Goal: Transaction & Acquisition: Purchase product/service

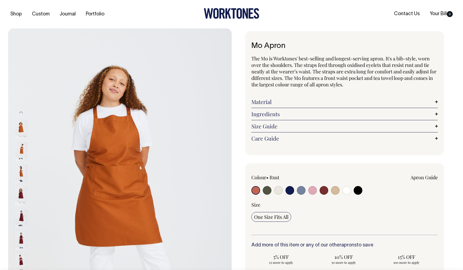
click at [20, 195] on img at bounding box center [21, 196] width 12 height 19
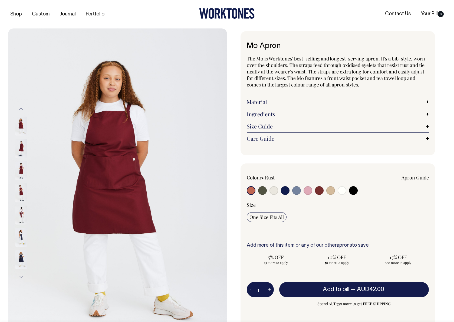
click at [22, 211] on img at bounding box center [21, 214] width 12 height 19
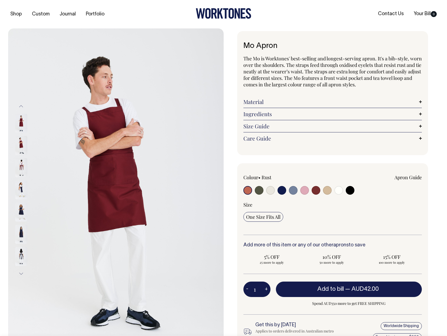
click at [21, 144] on img at bounding box center [21, 145] width 12 height 19
click at [24, 126] on img at bounding box center [21, 123] width 12 height 19
click at [24, 123] on img at bounding box center [21, 123] width 12 height 19
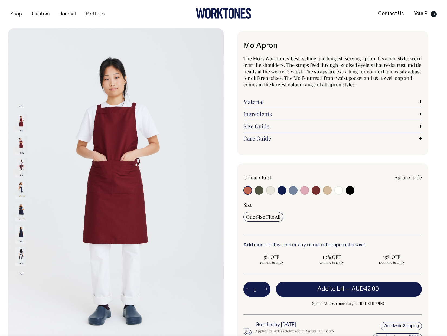
click at [21, 106] on button "Previous" at bounding box center [21, 106] width 8 height 12
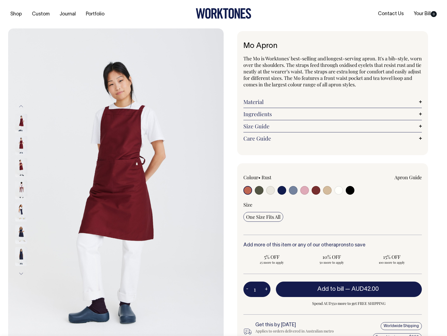
click at [22, 126] on img at bounding box center [21, 123] width 12 height 19
click at [22, 141] on img at bounding box center [21, 145] width 12 height 19
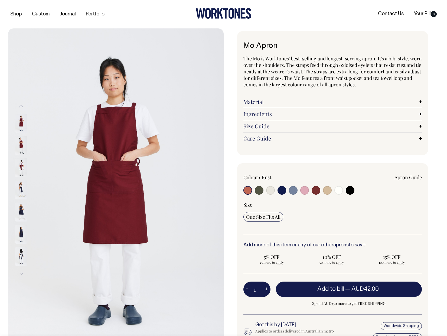
drag, startPoint x: 242, startPoint y: 42, endPoint x: 278, endPoint y: 72, distance: 46.9
click at [278, 72] on div "Mo Apron The Mo is Worktones' best-selling and longest-serving apron. It's a bi…" at bounding box center [332, 93] width 191 height 124
click at [249, 64] on span "The Mo is Worktones' best-selling and longest-serving apron. It's a bib-style, …" at bounding box center [332, 71] width 178 height 32
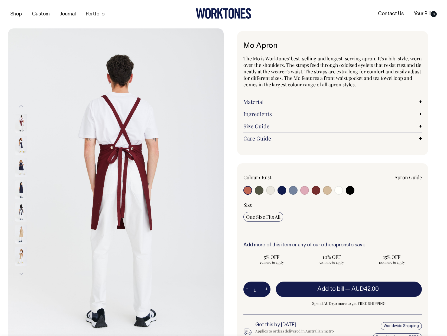
drag, startPoint x: 244, startPoint y: 42, endPoint x: 278, endPoint y: 60, distance: 38.5
click at [278, 60] on div "Mo Apron The Mo is Worktones' best-selling and longest-serving apron. It's a bi…" at bounding box center [332, 93] width 191 height 124
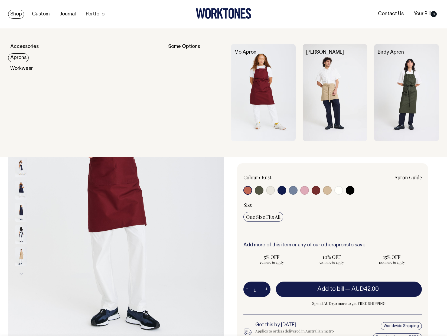
click at [22, 59] on link "Aprons" at bounding box center [18, 57] width 21 height 9
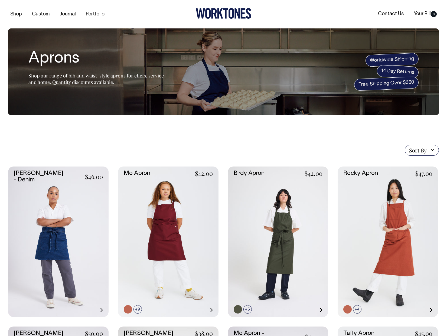
click at [177, 138] on section "Sort By Sort By Best selling Alphabetically, A-Z Alphabetically, Z-A Price, low…" at bounding box center [223, 305] width 431 height 381
click at [306, 142] on section "Sort By Sort By Best selling Alphabetically, A-Z Alphabetically, Z-A Price, low…" at bounding box center [223, 305] width 431 height 381
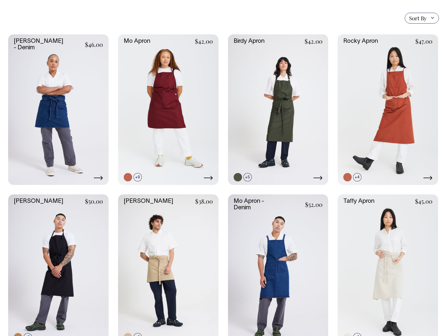
scroll to position [132, 0]
click at [66, 142] on link at bounding box center [58, 110] width 100 height 151
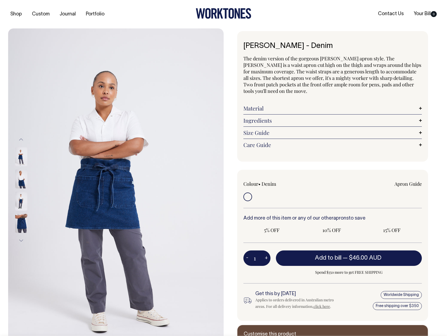
click at [66, 140] on img at bounding box center [115, 189] width 215 height 323
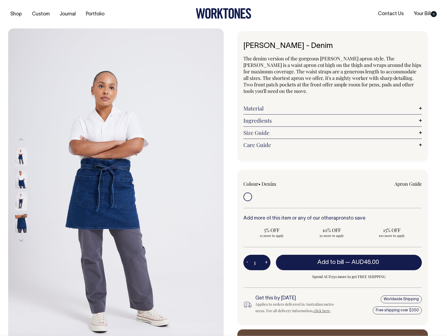
click at [20, 156] on img at bounding box center [21, 156] width 12 height 19
click at [19, 176] on img at bounding box center [21, 178] width 12 height 19
click at [20, 200] on img at bounding box center [21, 201] width 12 height 19
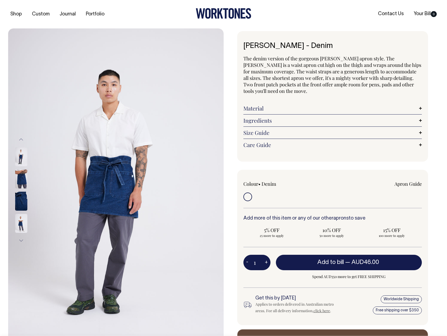
click at [21, 204] on img at bounding box center [21, 201] width 12 height 19
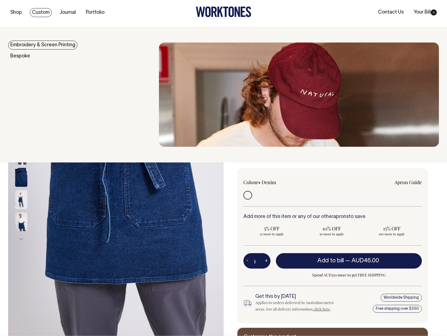
scroll to position [2, 0]
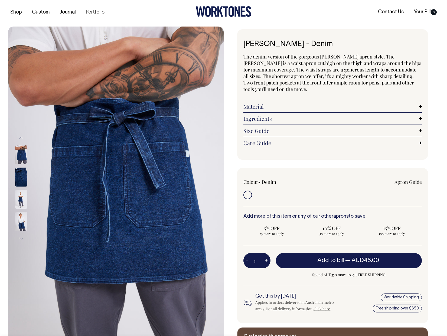
click at [21, 153] on img at bounding box center [21, 154] width 12 height 19
click at [24, 195] on img at bounding box center [21, 199] width 12 height 19
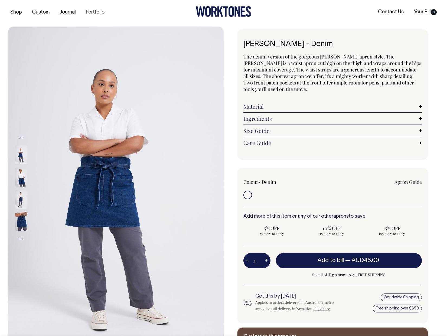
click at [17, 153] on img at bounding box center [21, 154] width 12 height 19
click at [20, 176] on img at bounding box center [21, 177] width 12 height 19
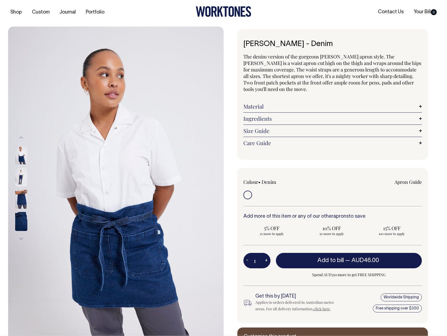
click at [20, 238] on button "Next" at bounding box center [21, 239] width 8 height 12
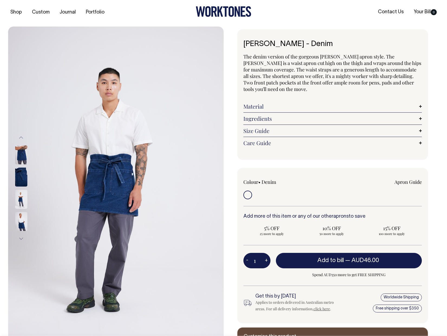
click at [20, 238] on button "Next" at bounding box center [21, 239] width 8 height 12
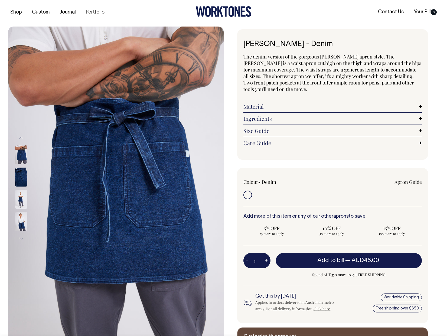
click at [20, 238] on button "Next" at bounding box center [21, 239] width 8 height 12
click at [22, 136] on button "Previous" at bounding box center [21, 138] width 8 height 12
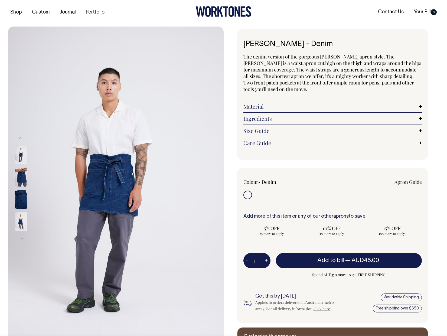
click at [22, 136] on button "Previous" at bounding box center [21, 138] width 8 height 12
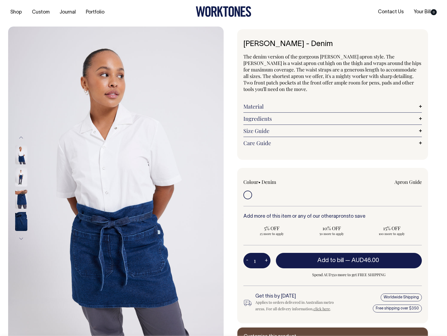
click at [22, 136] on button "Previous" at bounding box center [21, 138] width 8 height 12
click at [21, 157] on img at bounding box center [21, 154] width 12 height 19
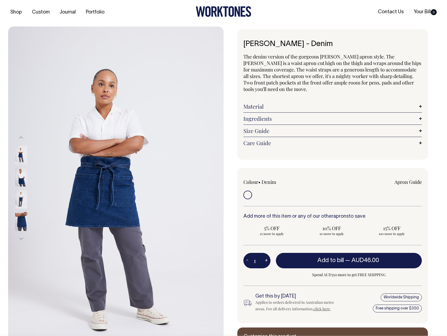
click at [22, 152] on img at bounding box center [21, 154] width 12 height 19
click at [22, 200] on img at bounding box center [21, 199] width 12 height 19
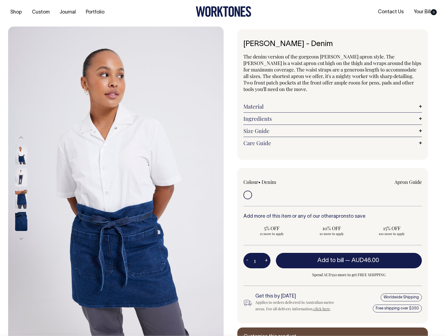
click at [20, 179] on img at bounding box center [21, 177] width 12 height 19
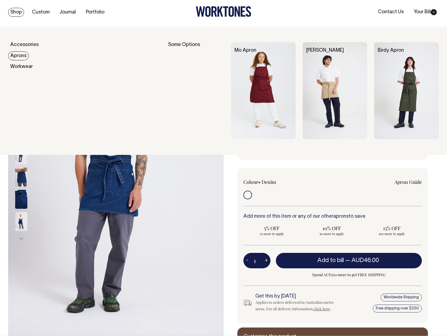
click at [21, 57] on link "Aprons" at bounding box center [18, 55] width 21 height 9
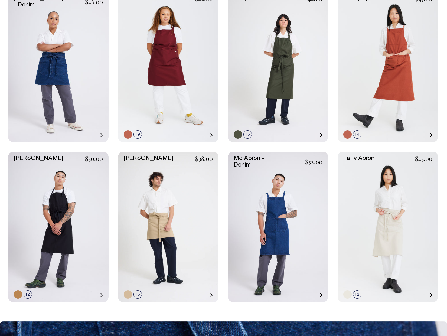
scroll to position [157, 0]
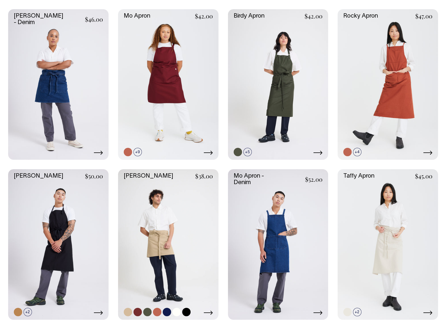
click at [172, 260] on link at bounding box center [168, 244] width 100 height 151
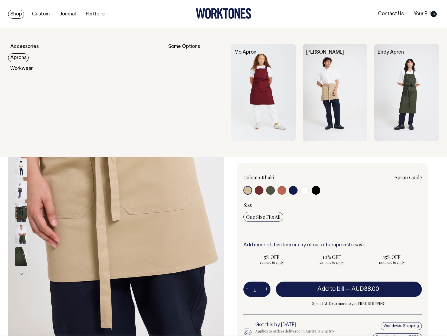
click at [24, 59] on link "Aprons" at bounding box center [18, 57] width 21 height 9
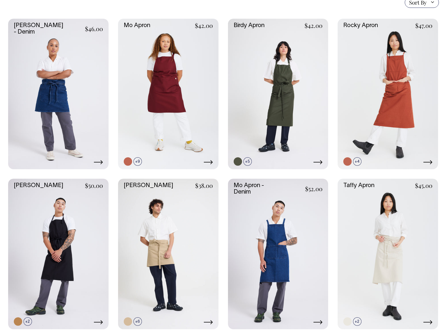
scroll to position [154, 0]
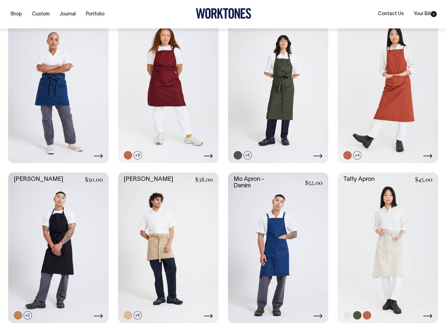
click at [401, 253] on link at bounding box center [388, 247] width 100 height 151
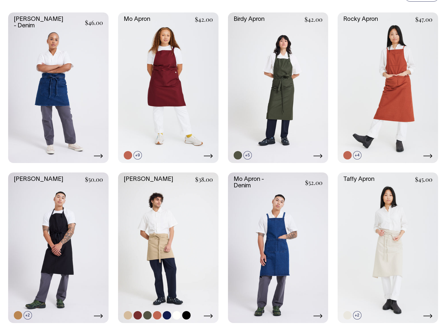
click at [158, 261] on link at bounding box center [168, 247] width 100 height 151
click at [59, 94] on link at bounding box center [58, 87] width 100 height 151
click at [141, 262] on link at bounding box center [168, 247] width 100 height 151
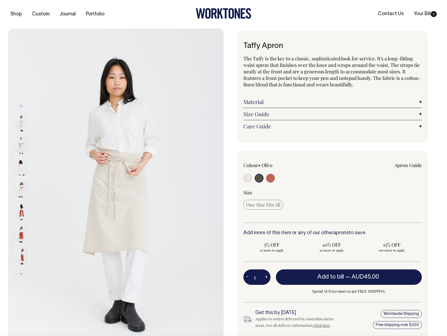
click at [16, 214] on img at bounding box center [21, 211] width 12 height 19
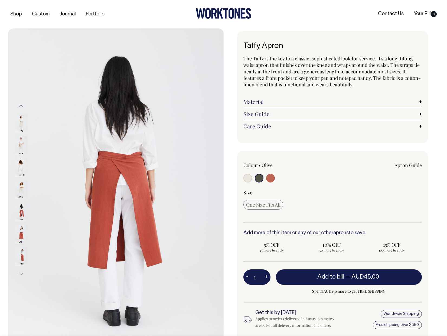
click at [22, 231] on img at bounding box center [21, 234] width 12 height 19
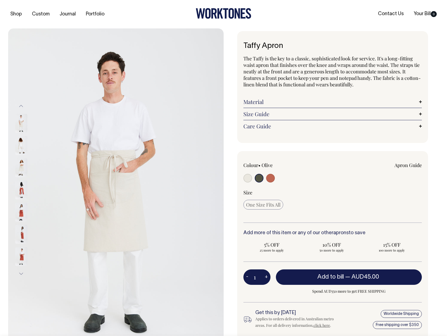
click at [21, 215] on img at bounding box center [21, 211] width 12 height 19
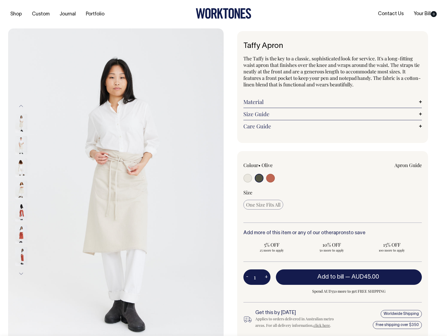
click at [19, 256] on img at bounding box center [21, 256] width 12 height 19
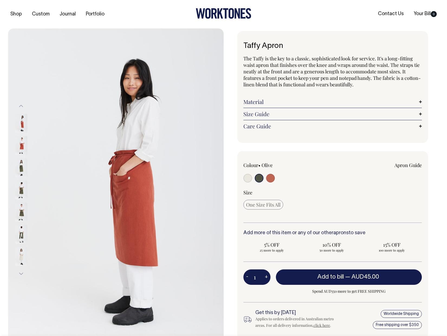
click at [20, 233] on img at bounding box center [21, 234] width 12 height 19
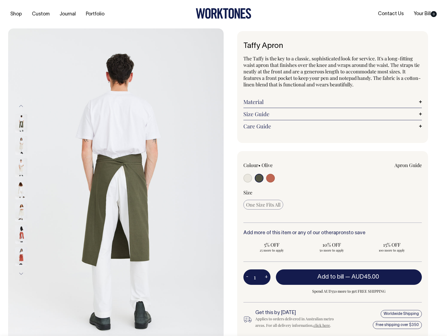
click at [25, 210] on div at bounding box center [28, 57] width 27 height 688
click at [22, 123] on img at bounding box center [21, 123] width 12 height 19
click at [20, 124] on img at bounding box center [21, 123] width 12 height 19
click at [22, 234] on img at bounding box center [21, 234] width 12 height 19
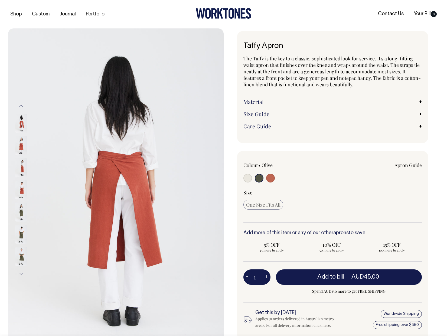
click at [22, 163] on img at bounding box center [21, 167] width 12 height 19
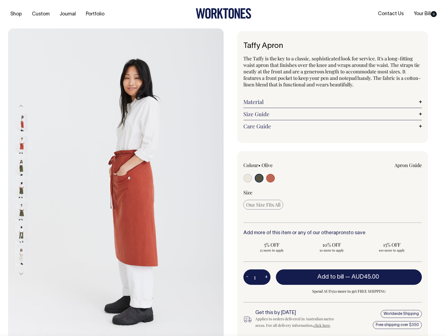
click at [19, 141] on img at bounding box center [21, 145] width 12 height 19
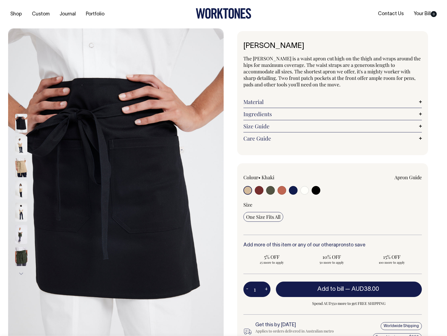
click at [24, 168] on img at bounding box center [21, 167] width 12 height 19
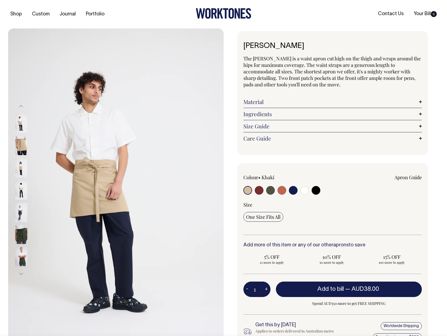
click at [24, 152] on img at bounding box center [21, 145] width 12 height 19
click at [281, 191] on input "radio" at bounding box center [281, 190] width 9 height 9
radio input "true"
select select "Rust"
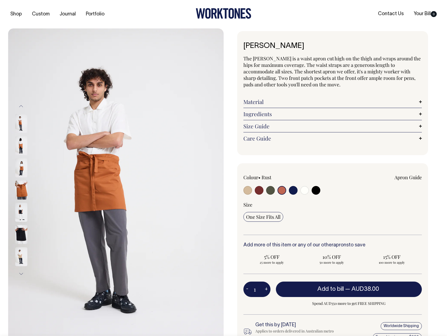
click at [242, 189] on div "Colour • Rust" at bounding box center [332, 257] width 191 height 189
click at [248, 189] on input "radio" at bounding box center [247, 190] width 9 height 9
radio input "true"
select select "Khaki"
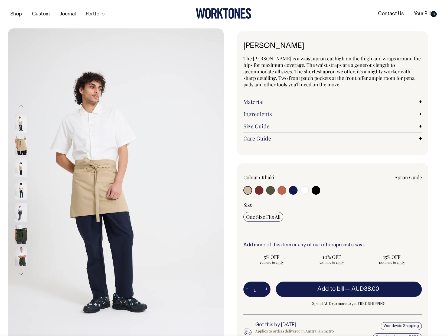
click at [307, 190] on input "radio" at bounding box center [304, 190] width 9 height 9
radio input "true"
select select "Off-White"
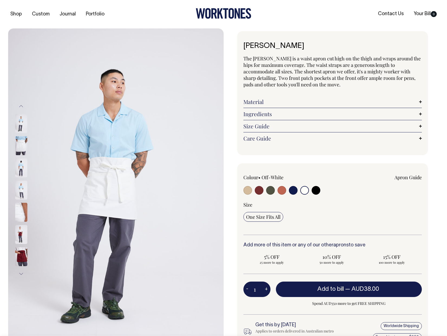
click at [246, 191] on input "radio" at bounding box center [247, 190] width 9 height 9
radio input "true"
select select "Khaki"
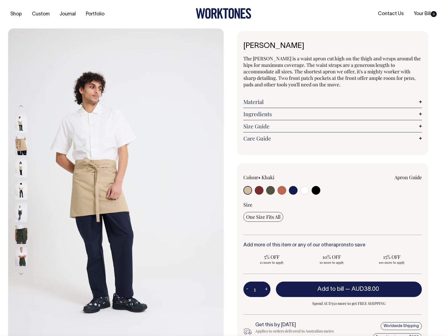
click at [285, 190] on input "radio" at bounding box center [281, 190] width 9 height 9
radio input "true"
select select "Rust"
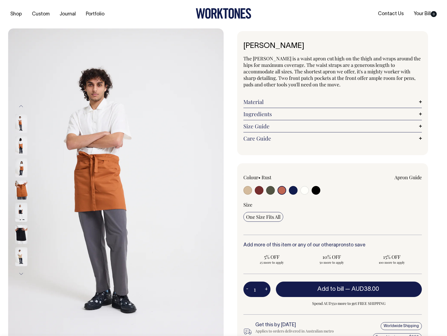
click at [78, 64] on img at bounding box center [115, 189] width 215 height 323
click at [22, 192] on img at bounding box center [21, 190] width 12 height 19
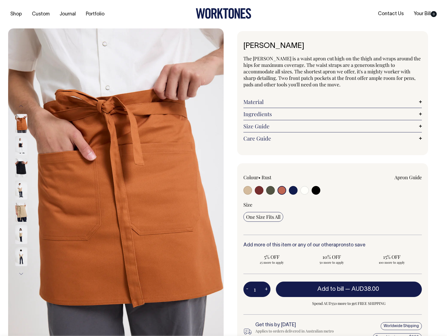
click at [19, 128] on img at bounding box center [21, 123] width 12 height 19
click at [19, 141] on img at bounding box center [21, 145] width 12 height 19
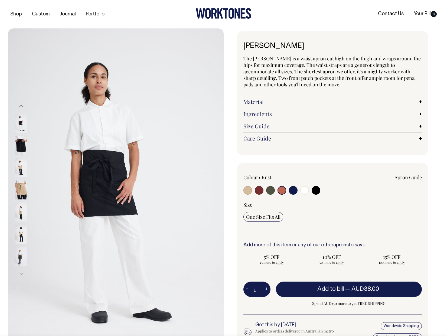
click at [21, 124] on img at bounding box center [21, 123] width 12 height 19
click at [21, 104] on button "Previous" at bounding box center [21, 106] width 8 height 12
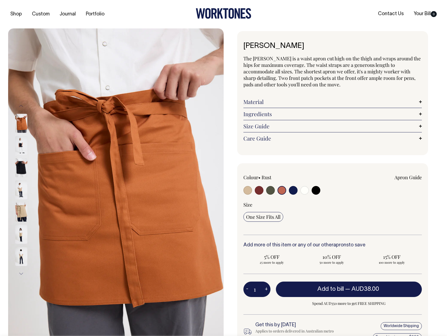
click at [21, 104] on button "Previous" at bounding box center [21, 106] width 8 height 12
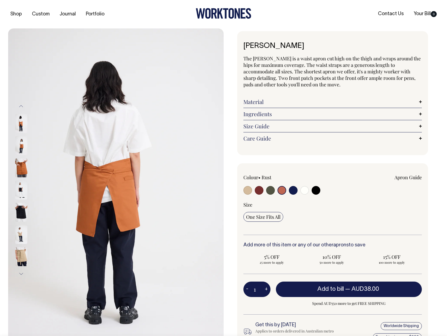
click at [21, 144] on img at bounding box center [21, 145] width 12 height 19
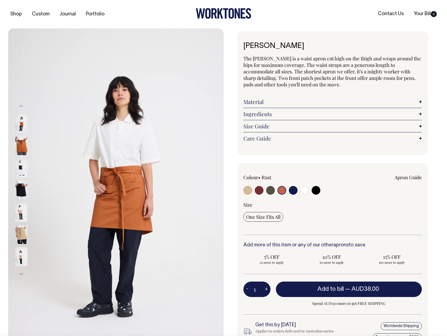
click at [23, 124] on img at bounding box center [21, 123] width 12 height 19
click at [21, 123] on img at bounding box center [21, 123] width 12 height 19
click at [20, 118] on img at bounding box center [21, 123] width 12 height 19
click at [17, 104] on div "Previous" at bounding box center [28, 189] width 27 height 179
click at [21, 105] on button "Previous" at bounding box center [21, 106] width 8 height 12
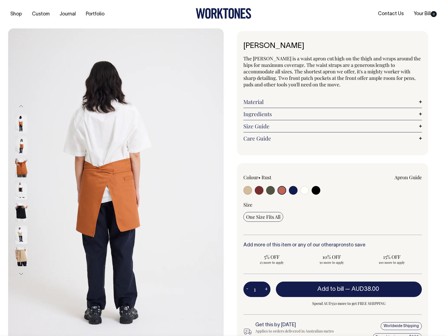
click at [21, 128] on img at bounding box center [21, 123] width 12 height 19
click at [22, 145] on img at bounding box center [21, 145] width 12 height 19
click at [19, 143] on img at bounding box center [21, 145] width 12 height 19
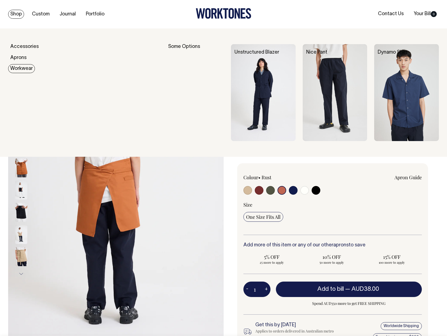
click at [21, 67] on link "Workwear" at bounding box center [21, 68] width 27 height 9
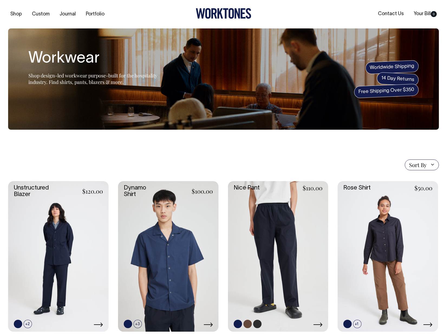
click at [318, 322] on icon at bounding box center [317, 324] width 9 height 4
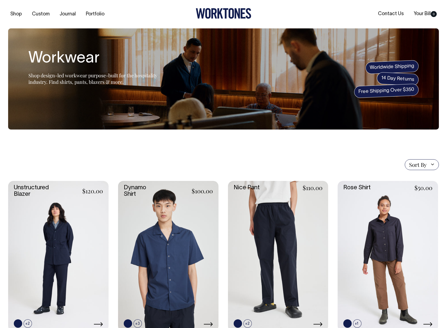
click at [312, 154] on section "Sort By Sort By Best selling Alphabetically, A-Z Alphabetically, Z-A Price, low…" at bounding box center [223, 320] width 431 height 381
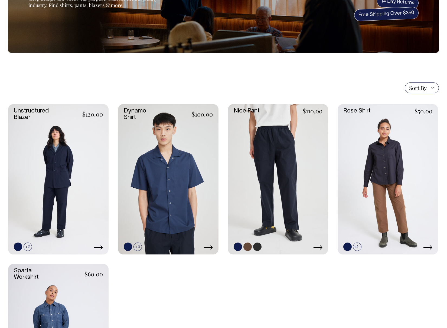
scroll to position [76, 0]
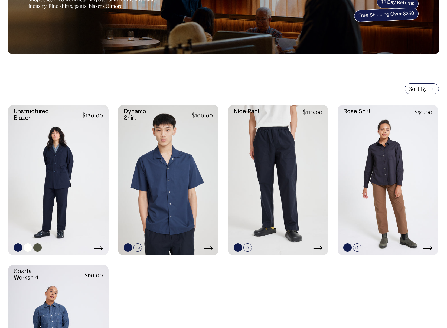
click at [62, 160] on link at bounding box center [58, 180] width 100 height 151
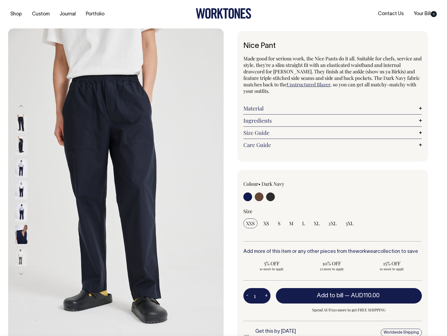
click at [266, 198] on input "radio" at bounding box center [270, 196] width 9 height 9
radio input "true"
select select "Charcoal"
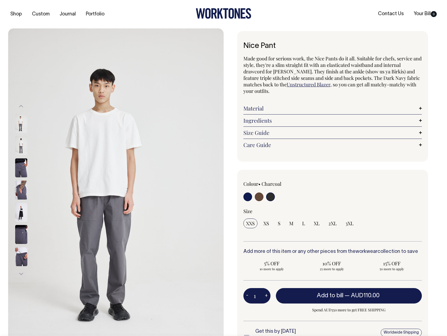
click at [268, 198] on input "radio" at bounding box center [270, 196] width 9 height 9
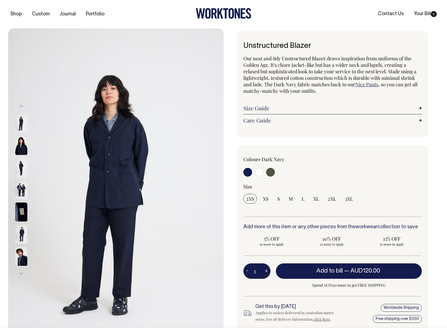
click at [259, 173] on input "radio" at bounding box center [259, 172] width 9 height 9
radio input "true"
select select "Off-White"
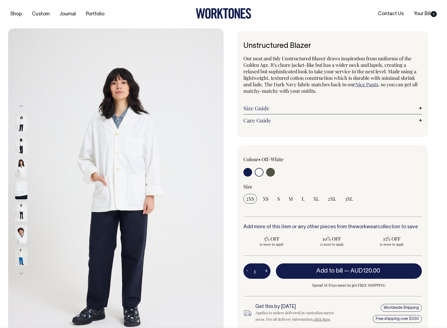
click at [269, 172] on input "radio" at bounding box center [270, 172] width 9 height 9
radio input "true"
select select "Olive"
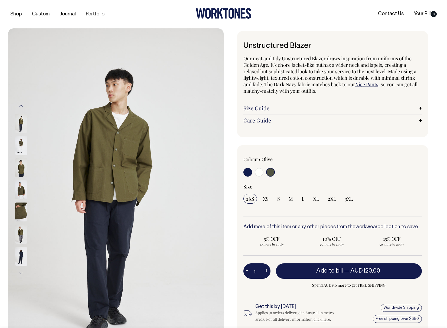
click at [249, 173] on input "radio" at bounding box center [247, 172] width 9 height 9
radio input "true"
select select "Dark Navy"
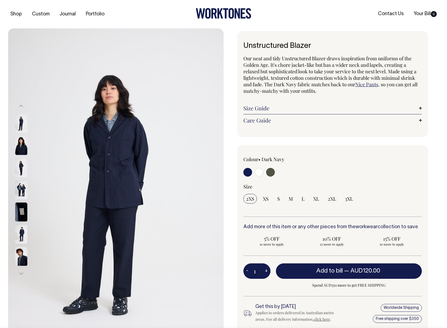
click at [15, 192] on img at bounding box center [21, 190] width 12 height 19
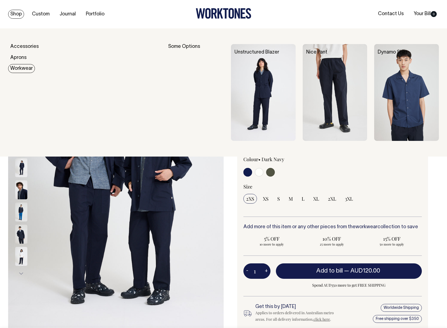
click at [22, 67] on link "Workwear" at bounding box center [21, 68] width 27 height 9
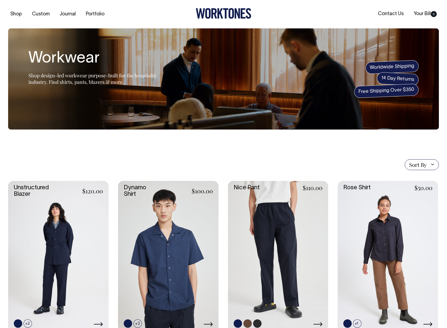
click at [278, 234] on link at bounding box center [278, 256] width 100 height 151
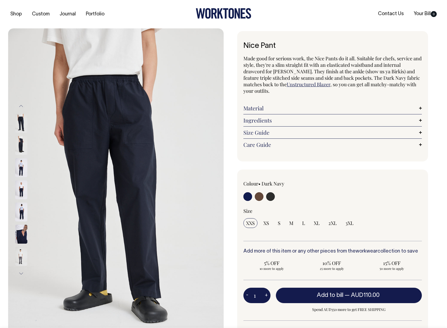
click at [245, 194] on input "radio" at bounding box center [247, 196] width 9 height 9
click at [257, 198] on input "radio" at bounding box center [259, 196] width 9 height 9
radio input "true"
radio input "false"
select select "Chocolate"
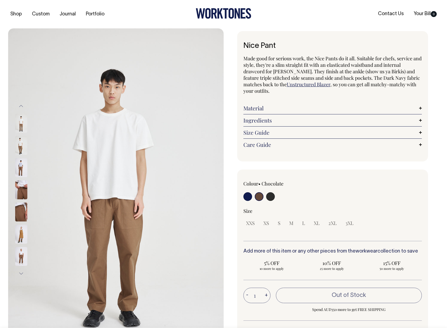
click at [270, 197] on input "radio" at bounding box center [270, 196] width 9 height 9
radio input "true"
select select "Charcoal"
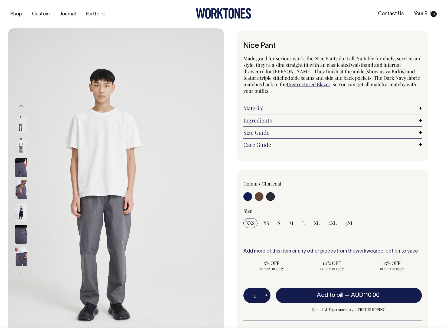
click at [251, 198] on label at bounding box center [247, 197] width 9 height 10
click at [251, 198] on input "radio" at bounding box center [247, 196] width 9 height 9
radio input "true"
select select "Dark Navy"
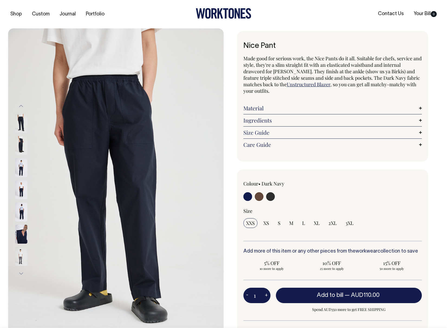
click at [257, 196] on input "radio" at bounding box center [259, 196] width 9 height 9
radio input "true"
radio input "false"
select select "Chocolate"
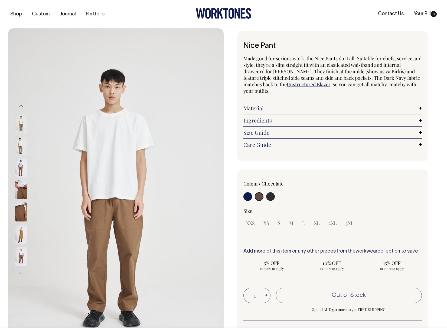
click at [272, 198] on input "radio" at bounding box center [270, 196] width 9 height 9
radio input "true"
select select "Charcoal"
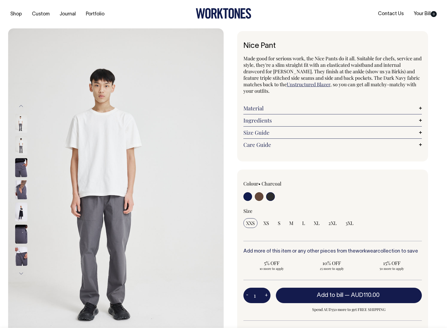
click at [17, 168] on img at bounding box center [21, 167] width 12 height 19
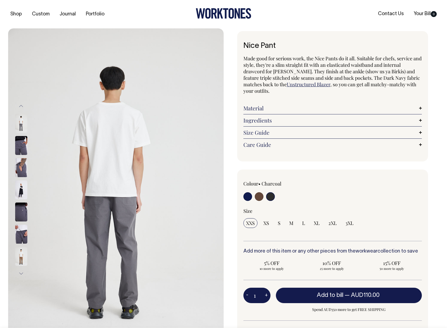
click at [19, 145] on img at bounding box center [21, 145] width 12 height 19
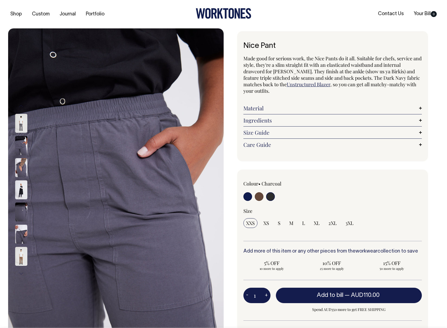
click at [20, 167] on div at bounding box center [28, 323] width 27 height 1043
click at [21, 150] on img at bounding box center [21, 145] width 12 height 19
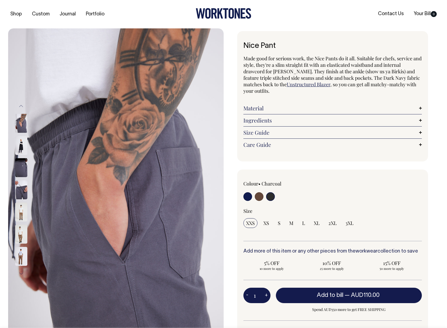
click at [22, 189] on img at bounding box center [21, 190] width 12 height 19
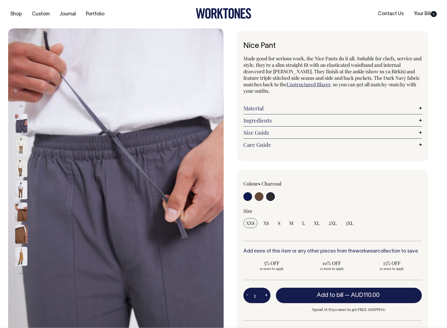
click at [19, 104] on button "Previous" at bounding box center [21, 106] width 8 height 12
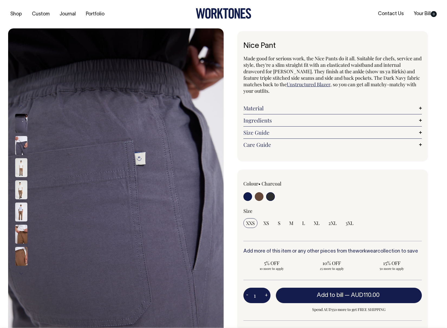
click at [19, 104] on button "Previous" at bounding box center [21, 106] width 8 height 12
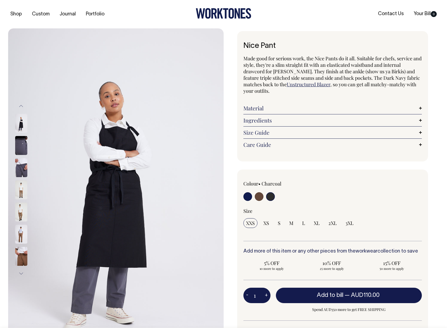
click at [20, 106] on button "Previous" at bounding box center [21, 106] width 8 height 12
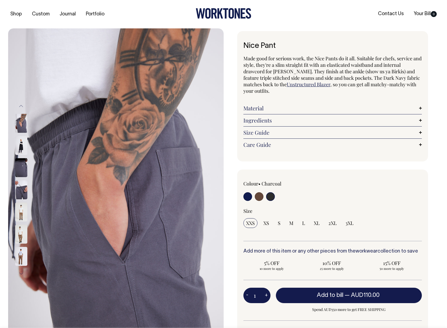
click at [20, 106] on button "Previous" at bounding box center [21, 106] width 8 height 12
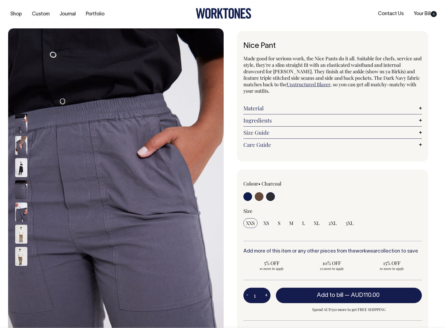
click at [20, 106] on button "Previous" at bounding box center [21, 106] width 8 height 12
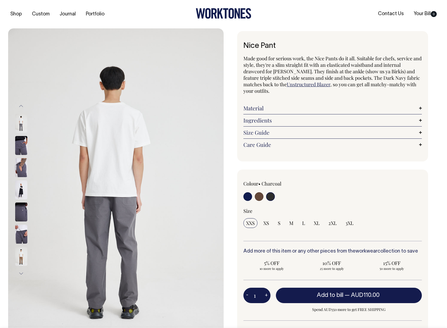
click at [20, 106] on button "Previous" at bounding box center [21, 106] width 8 height 12
click at [21, 106] on button "Previous" at bounding box center [21, 106] width 8 height 12
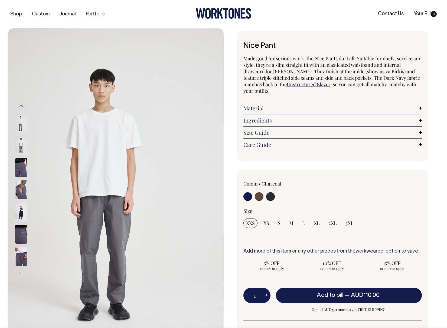
click at [21, 106] on button "Previous" at bounding box center [21, 106] width 8 height 12
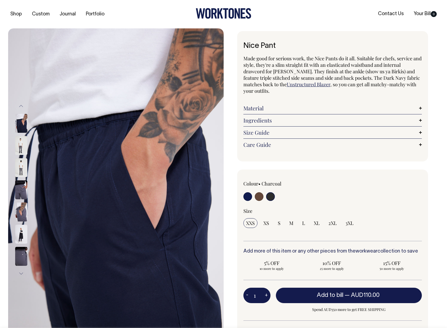
click at [21, 104] on button "Previous" at bounding box center [21, 106] width 8 height 12
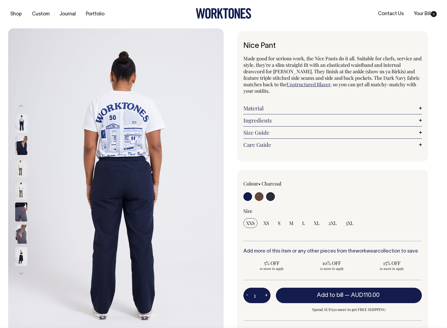
click at [21, 104] on button "Previous" at bounding box center [21, 106] width 8 height 12
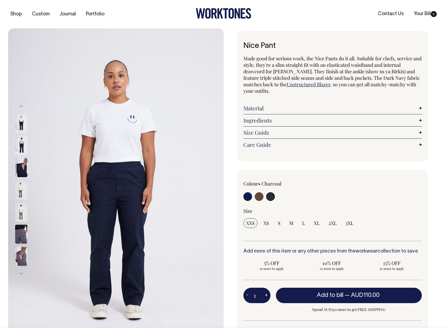
click at [90, 55] on img at bounding box center [115, 189] width 215 height 323
click at [20, 105] on button "Previous" at bounding box center [21, 106] width 8 height 12
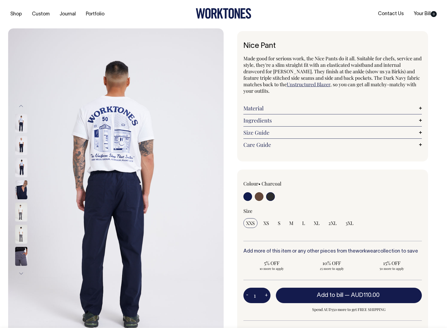
click at [20, 106] on button "Previous" at bounding box center [21, 106] width 8 height 12
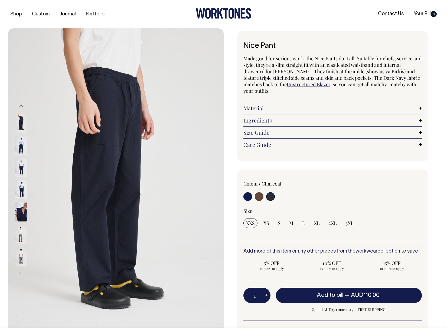
click at [18, 139] on img at bounding box center [21, 145] width 12 height 19
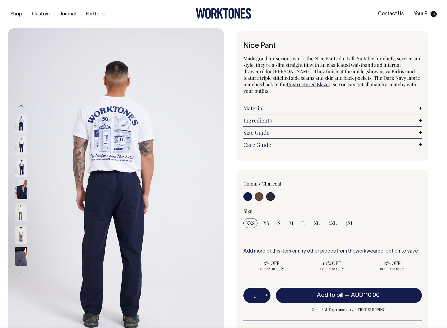
click at [20, 124] on img at bounding box center [21, 123] width 12 height 19
click at [23, 146] on img at bounding box center [21, 145] width 12 height 19
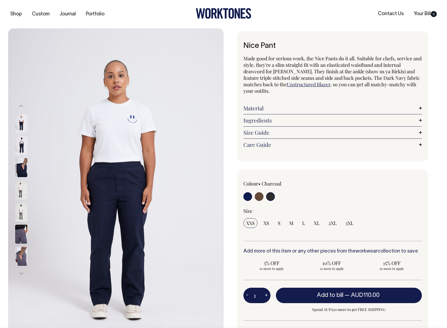
click at [22, 146] on img at bounding box center [21, 145] width 12 height 19
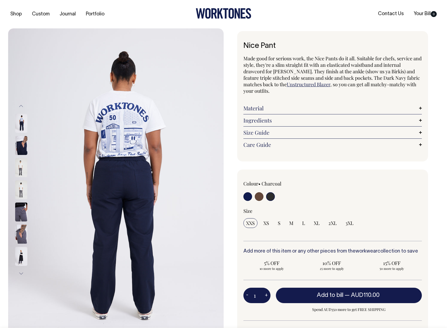
click at [21, 107] on button "Previous" at bounding box center [21, 106] width 8 height 12
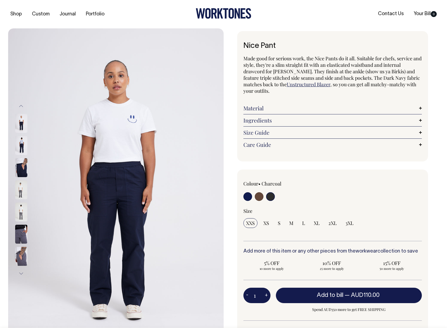
click at [21, 107] on button "Previous" at bounding box center [21, 106] width 8 height 12
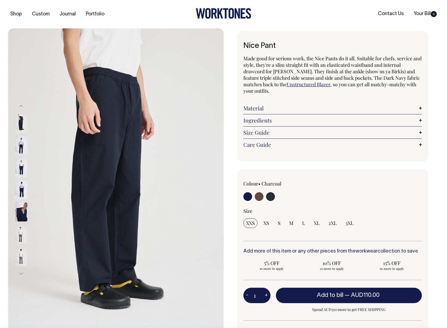
click at [20, 136] on img at bounding box center [21, 145] width 12 height 19
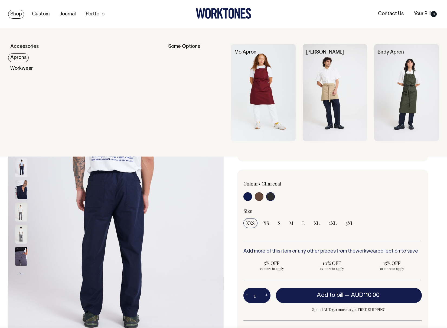
click at [17, 57] on link "Aprons" at bounding box center [18, 57] width 21 height 9
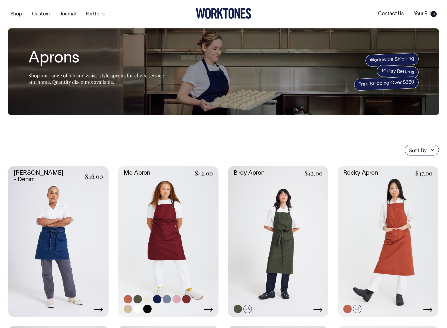
click at [189, 230] on link at bounding box center [168, 241] width 100 height 151
click at [279, 217] on link at bounding box center [278, 241] width 100 height 151
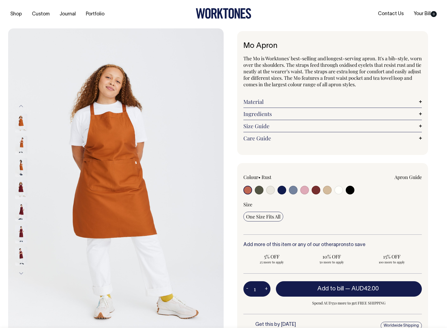
click at [315, 190] on input "radio" at bounding box center [316, 190] width 9 height 9
radio input "true"
select select "Burgundy"
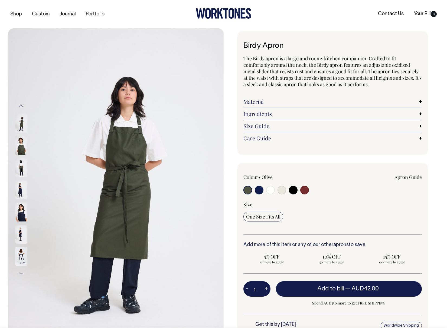
click at [306, 189] on input "radio" at bounding box center [304, 190] width 9 height 9
radio input "true"
select select "Burgundy"
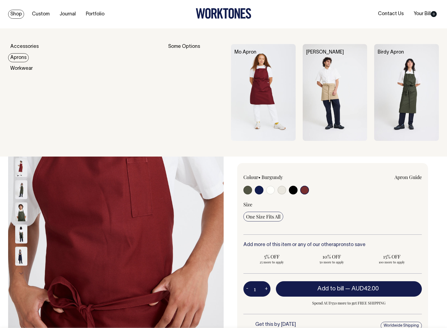
click at [22, 57] on link "Aprons" at bounding box center [18, 57] width 21 height 9
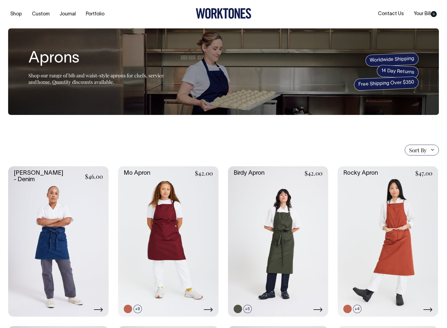
click at [293, 153] on div "Sort By Sort By Best selling Alphabetically, A-Z Alphabetically, Z-A Price, low…" at bounding box center [223, 150] width 431 height 11
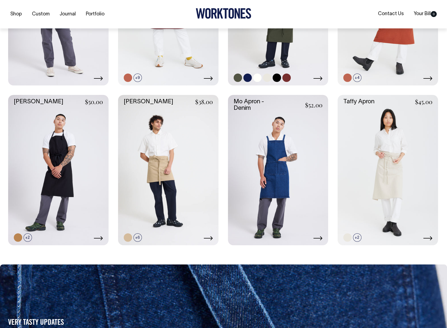
scroll to position [238, 0]
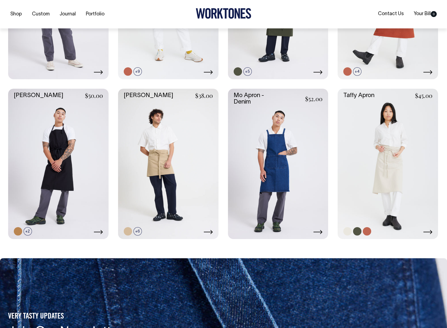
click at [385, 182] on link at bounding box center [388, 164] width 100 height 151
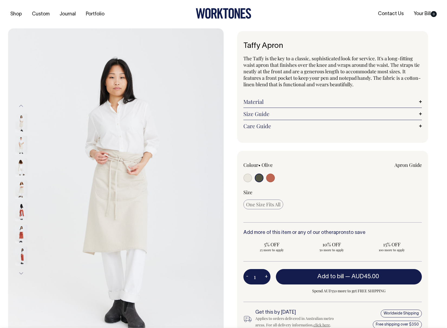
click at [247, 178] on input "radio" at bounding box center [247, 178] width 9 height 9
radio input "true"
radio input "false"
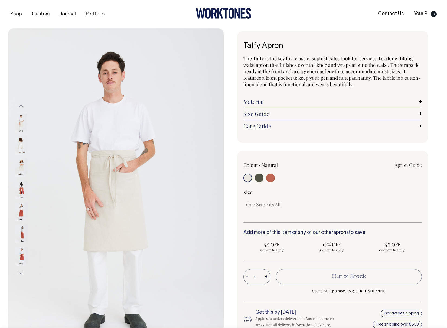
click at [270, 178] on input "radio" at bounding box center [270, 178] width 9 height 9
radio input "true"
select select "Rust"
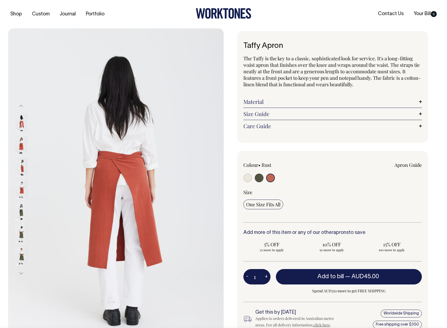
click at [440, 184] on div "Next" at bounding box center [223, 205] width 447 height 355
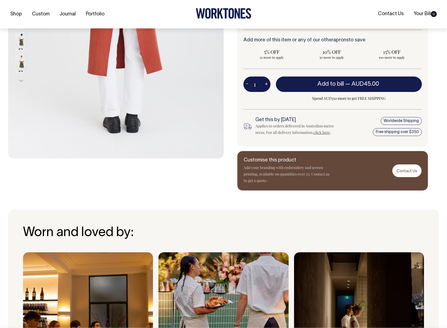
scroll to position [194, 0]
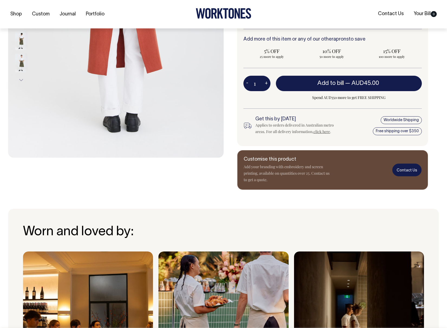
click at [405, 170] on link "Contact Us" at bounding box center [406, 170] width 29 height 13
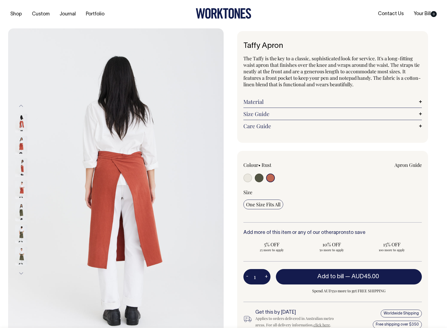
select select "Rust"
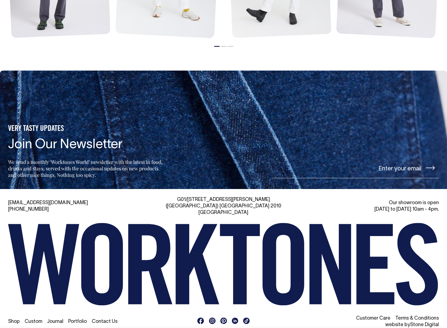
scroll to position [777, 0]
